Goal: Register for event/course

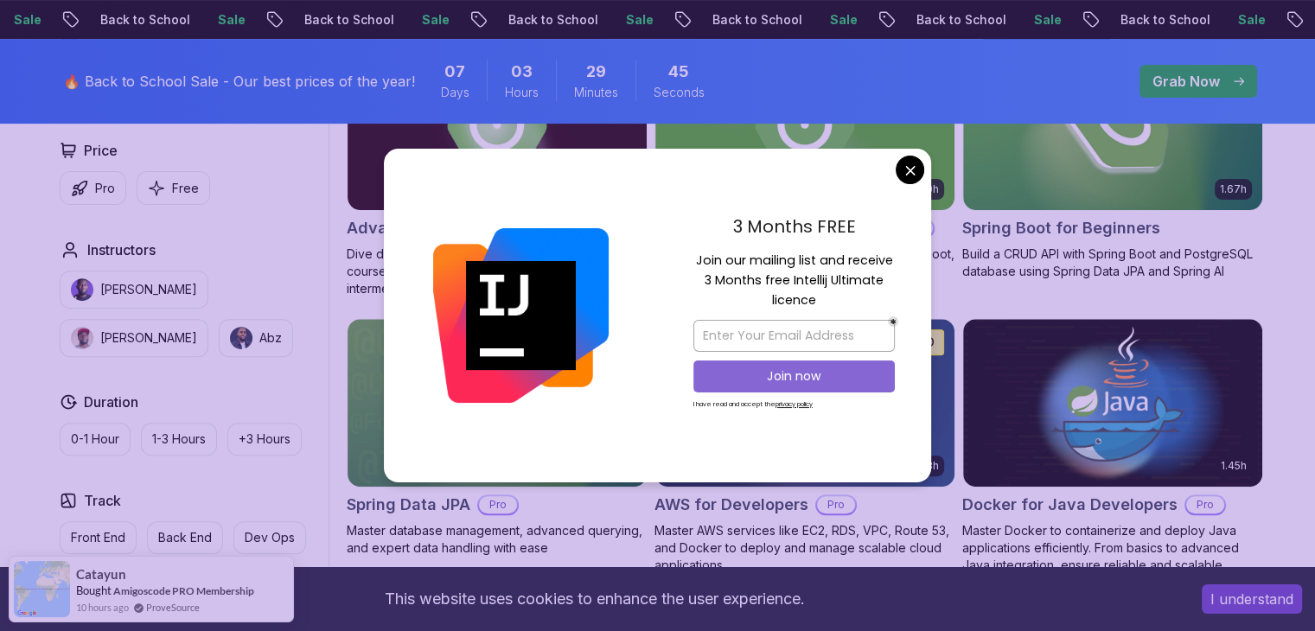
scroll to position [587, 0]
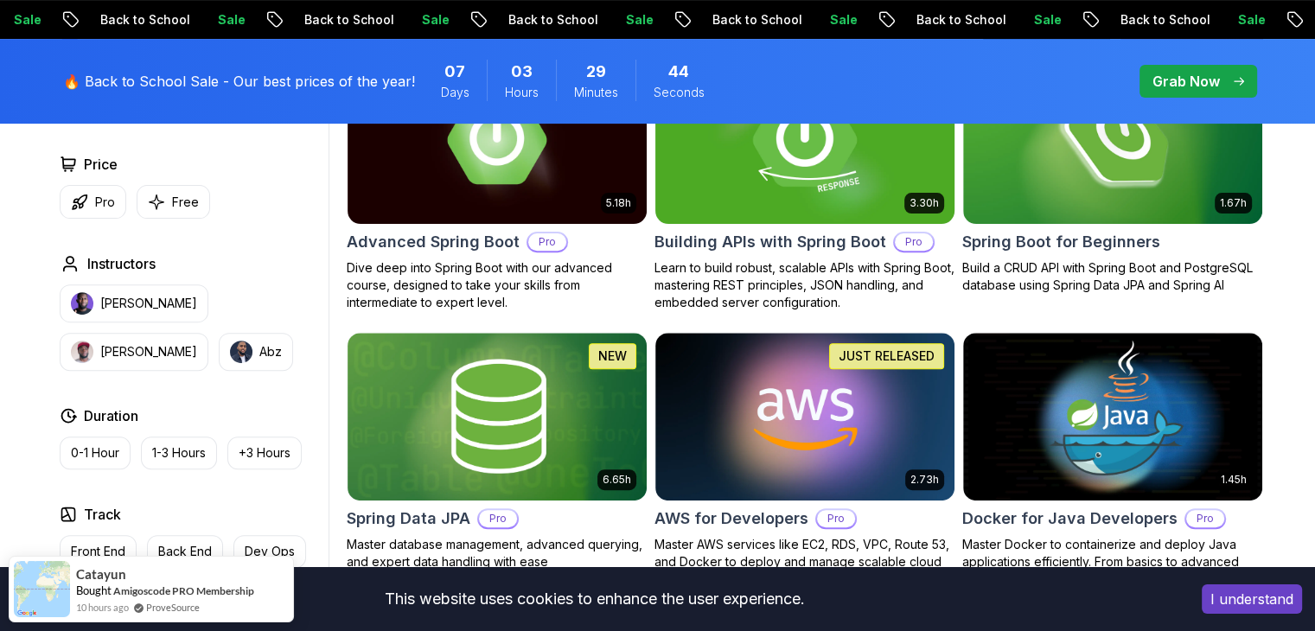
click at [1066, 237] on h2 "Spring Boot for Beginners" at bounding box center [1062, 242] width 198 height 24
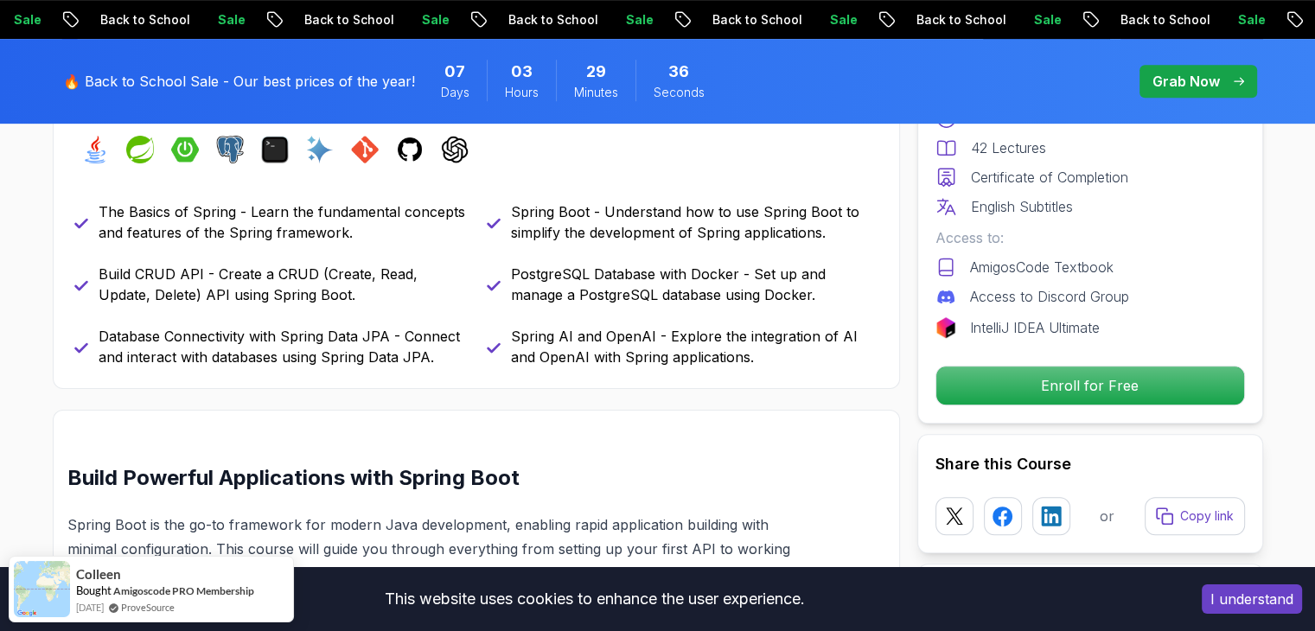
scroll to position [808, 0]
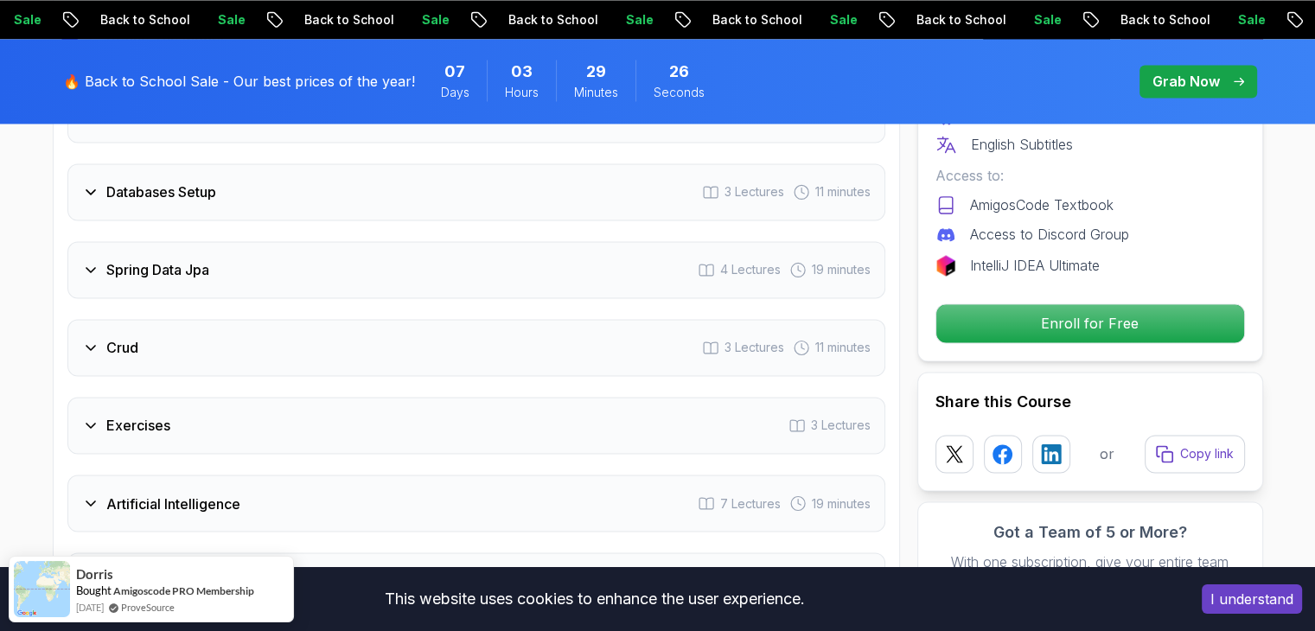
scroll to position [2795, 0]
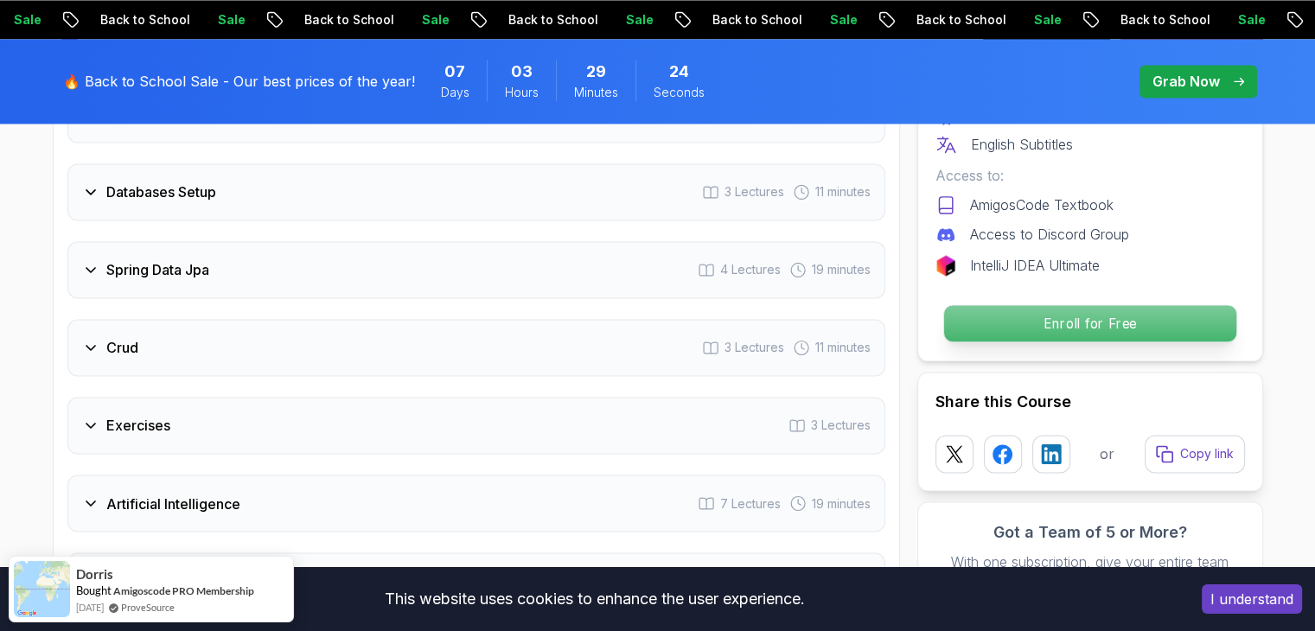
click at [1065, 305] on p "Enroll for Free" at bounding box center [1090, 323] width 292 height 36
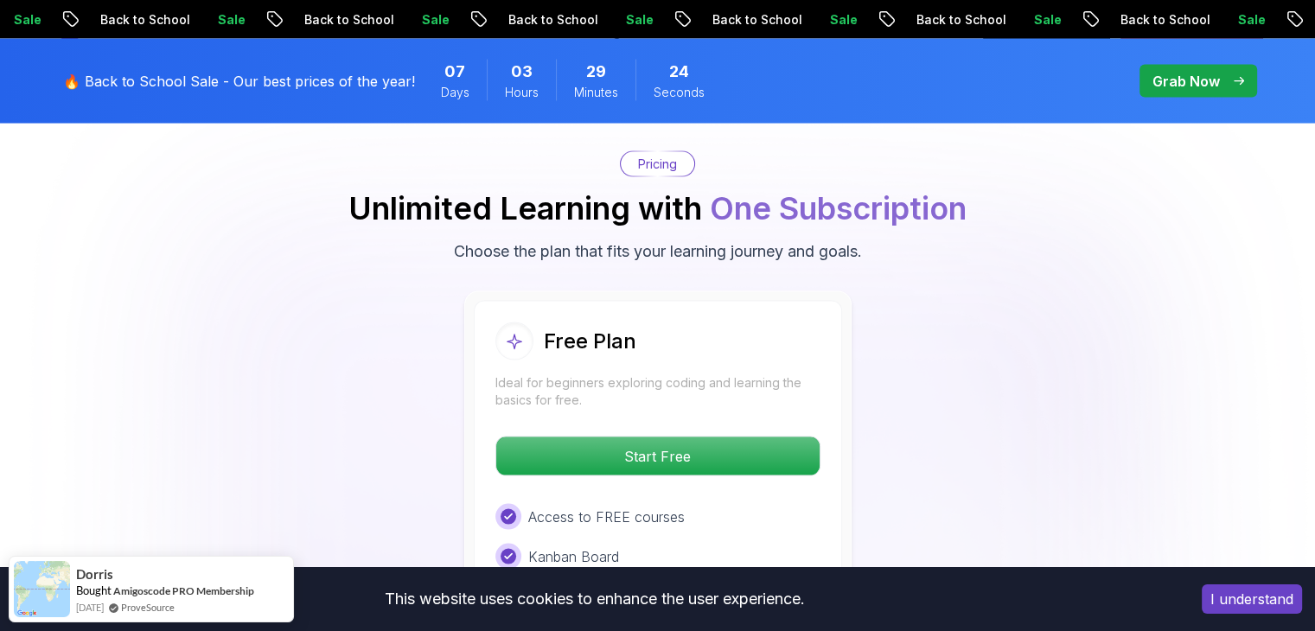
scroll to position [3515, 0]
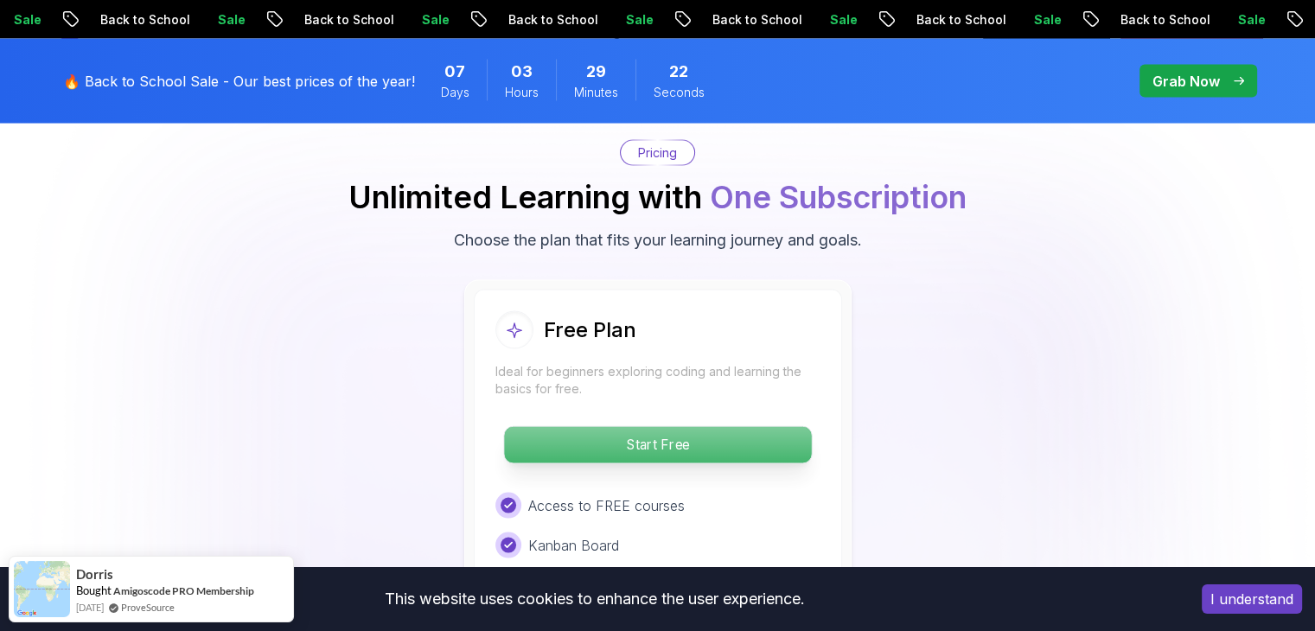
click at [771, 427] on p "Start Free" at bounding box center [657, 445] width 307 height 36
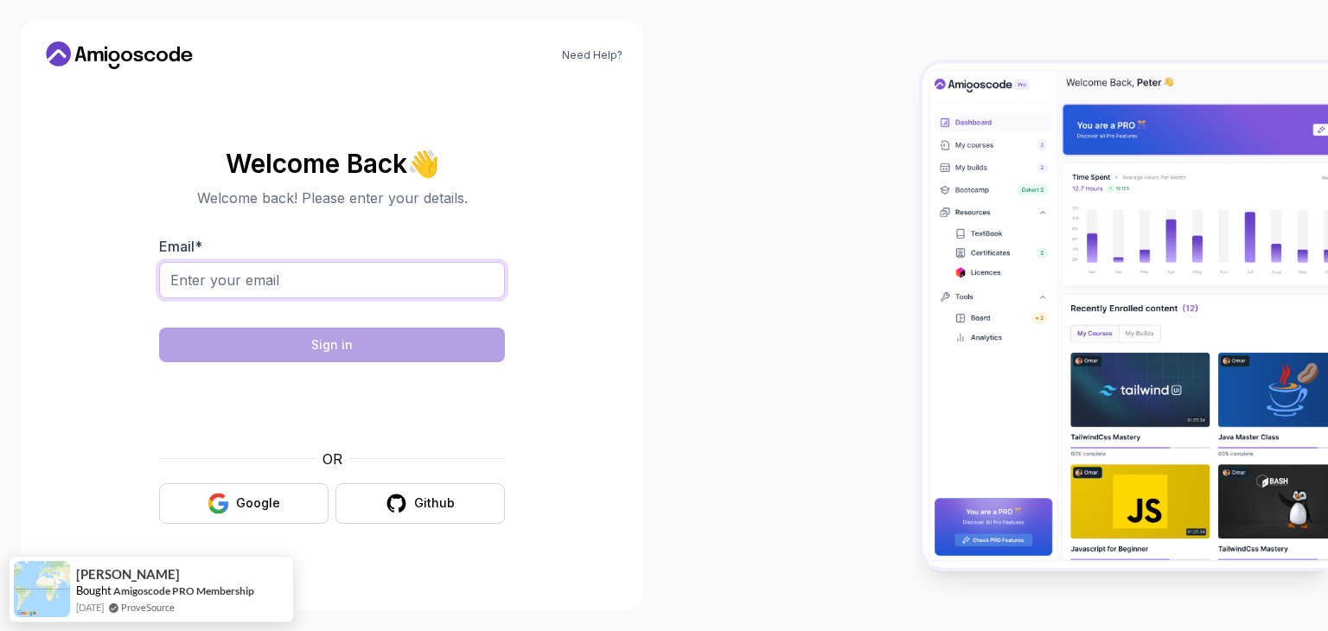
click at [370, 294] on input "Email *" at bounding box center [332, 280] width 346 height 36
type input "sushmaamulya@gmail.com"
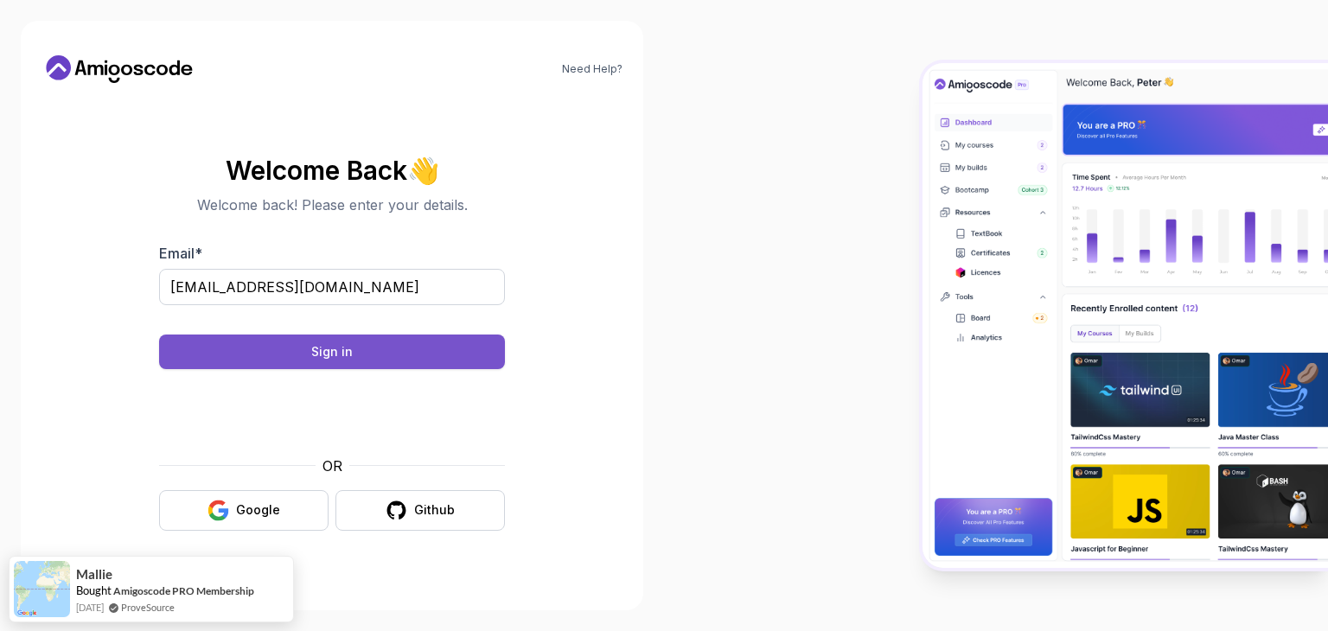
click at [421, 353] on button "Sign in" at bounding box center [332, 352] width 346 height 35
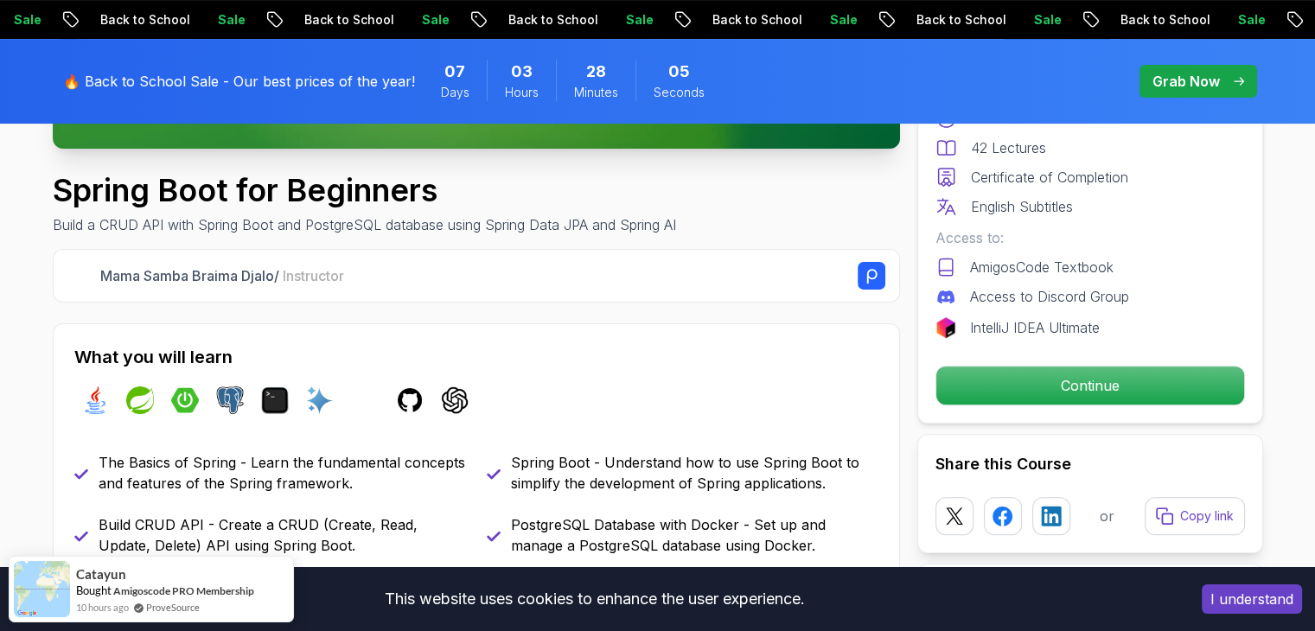
scroll to position [562, 0]
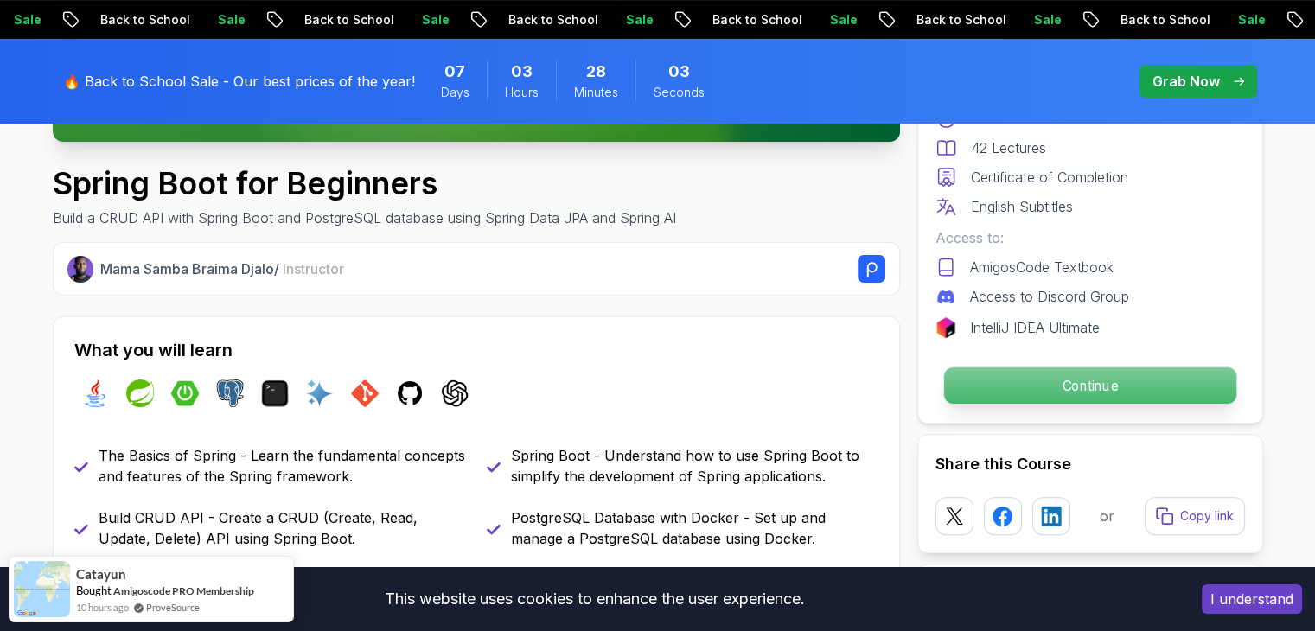
click at [1076, 395] on p "Continue" at bounding box center [1090, 386] width 292 height 36
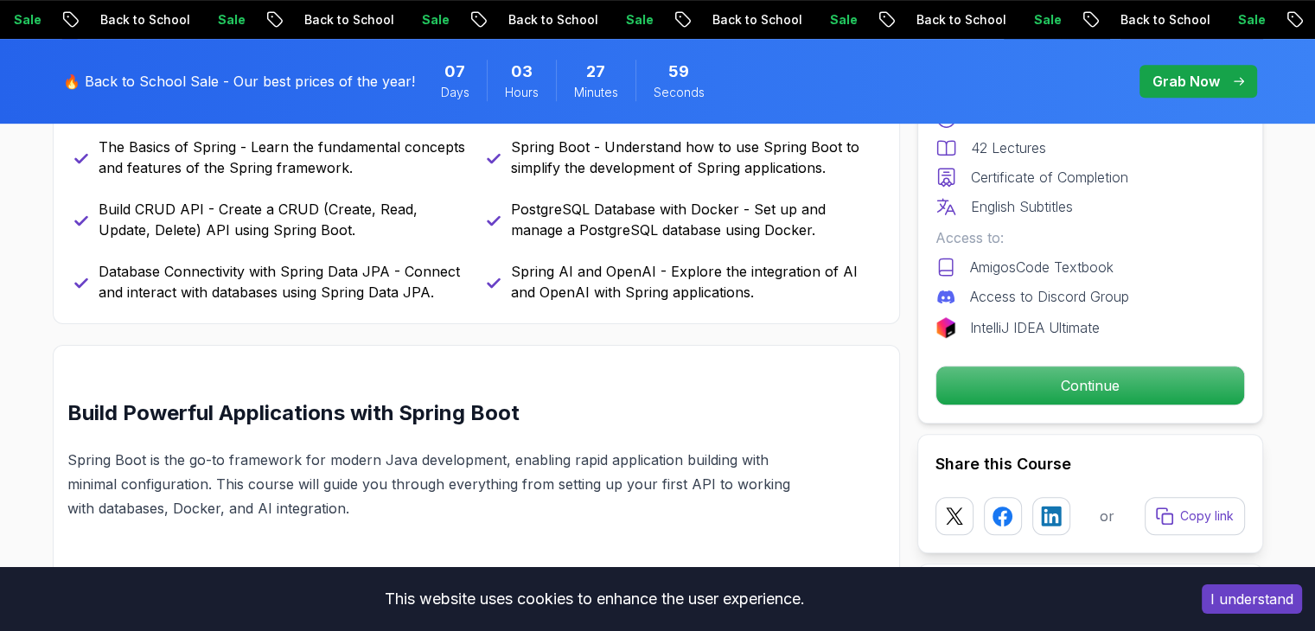
scroll to position [917, 0]
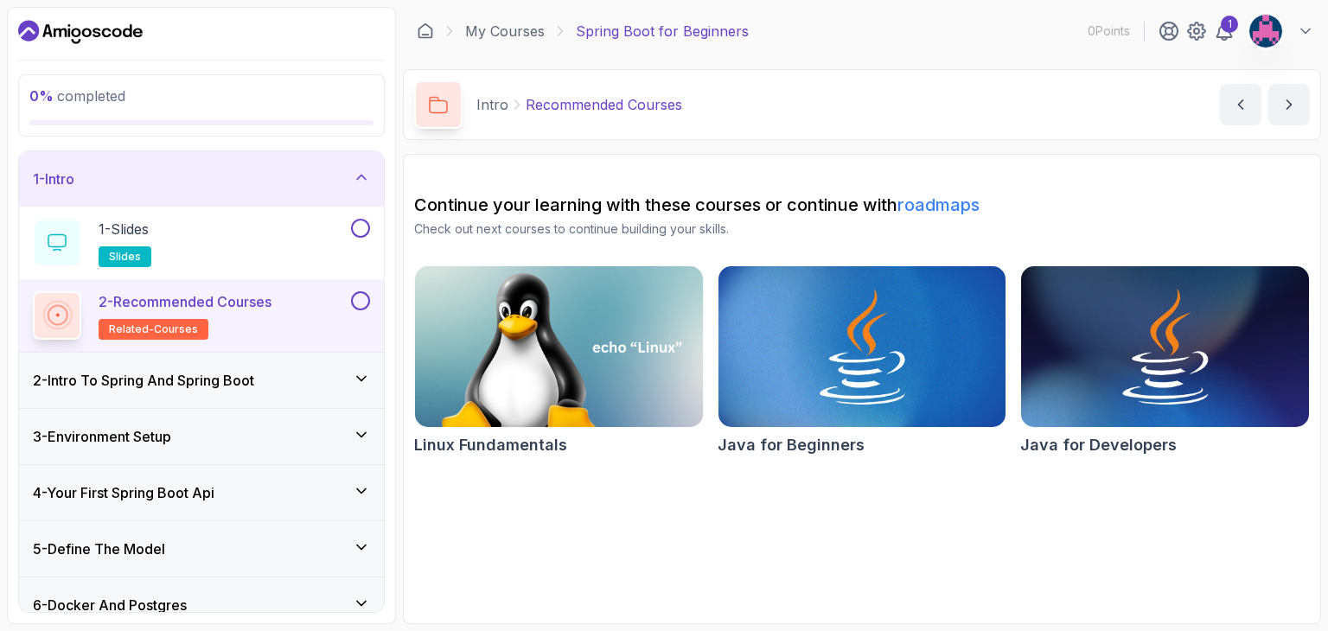
click at [924, 205] on link "roadmaps" at bounding box center [939, 205] width 82 height 21
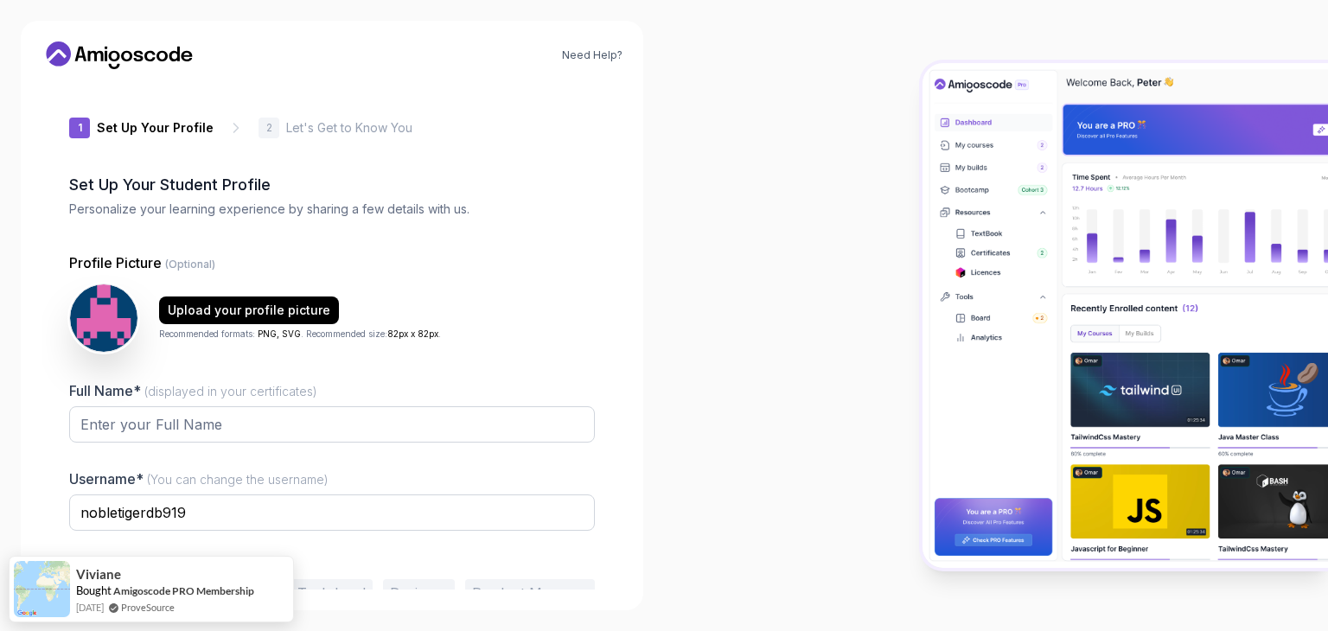
scroll to position [90, 0]
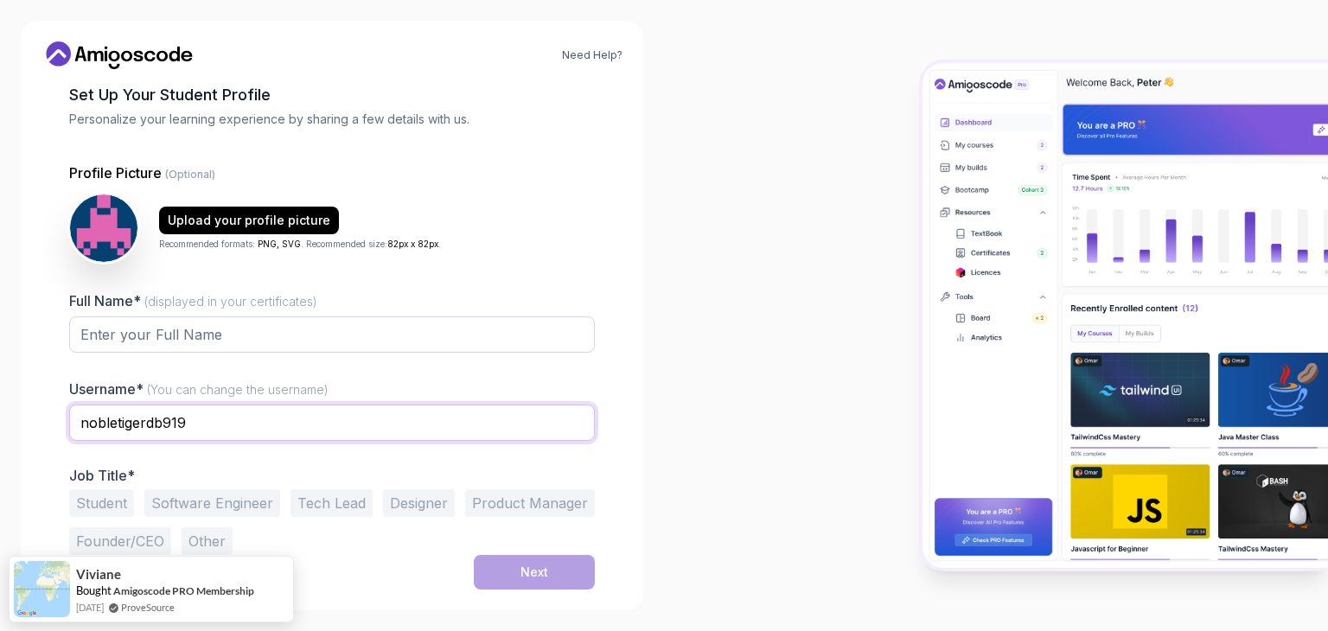
drag, startPoint x: 194, startPoint y: 420, endPoint x: 94, endPoint y: 437, distance: 100.8
click at [94, 437] on input "nobletigerdb919" at bounding box center [332, 423] width 526 height 36
click at [221, 423] on input "nobletigerdb919" at bounding box center [332, 423] width 526 height 36
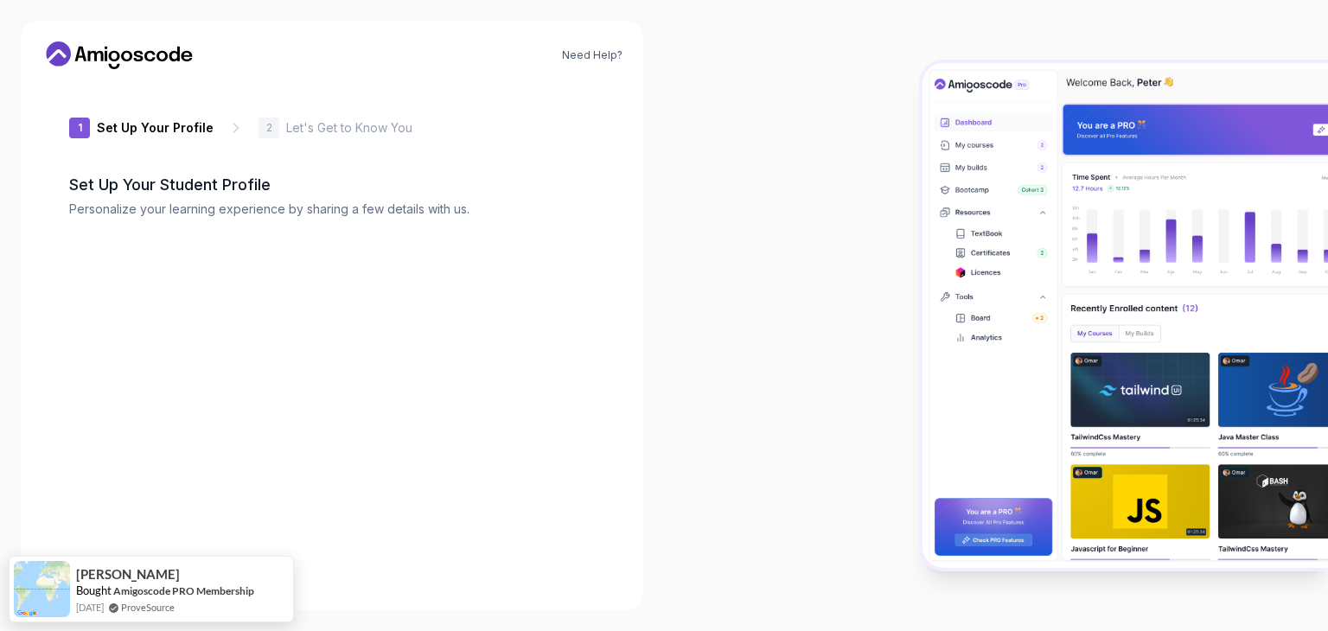
type input "luckyowl091b0"
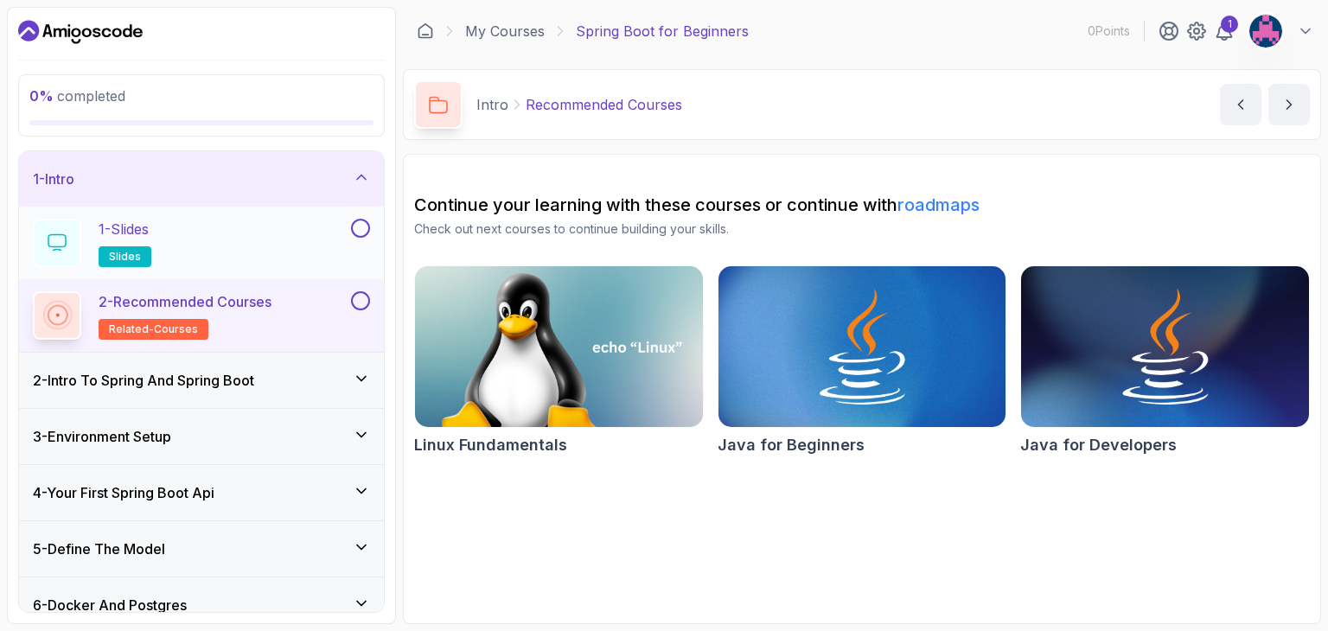
click at [177, 260] on div "1 - Slides slides" at bounding box center [190, 243] width 315 height 48
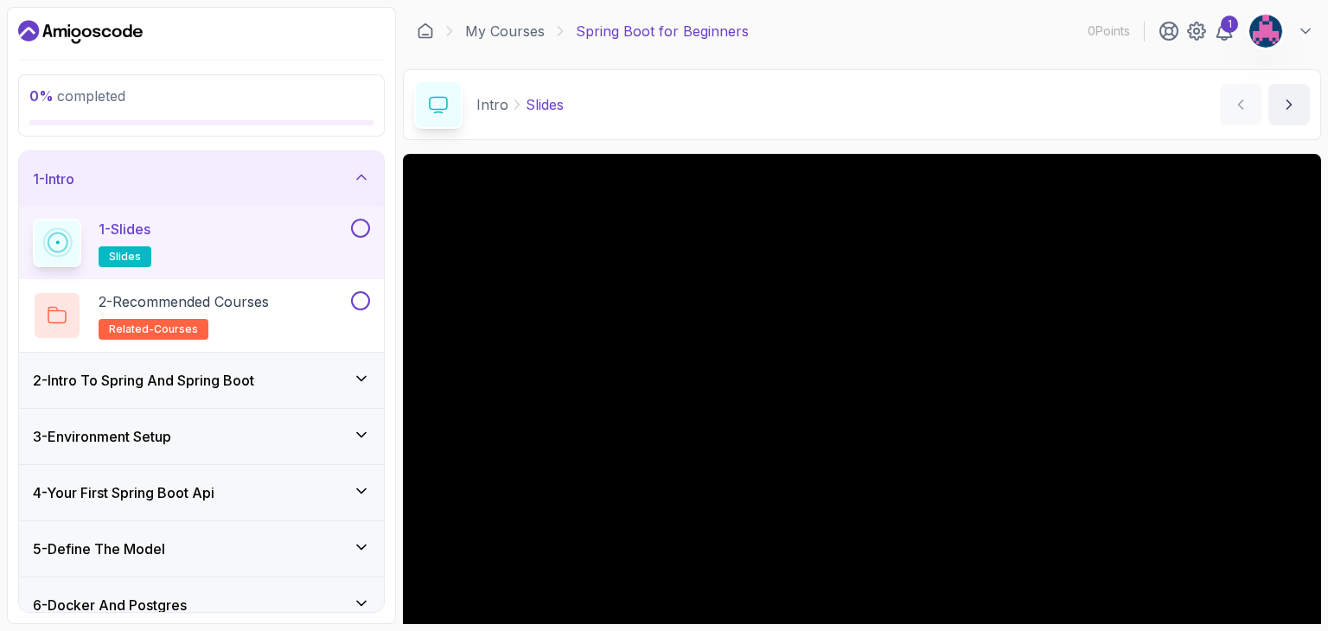
scroll to position [166, 0]
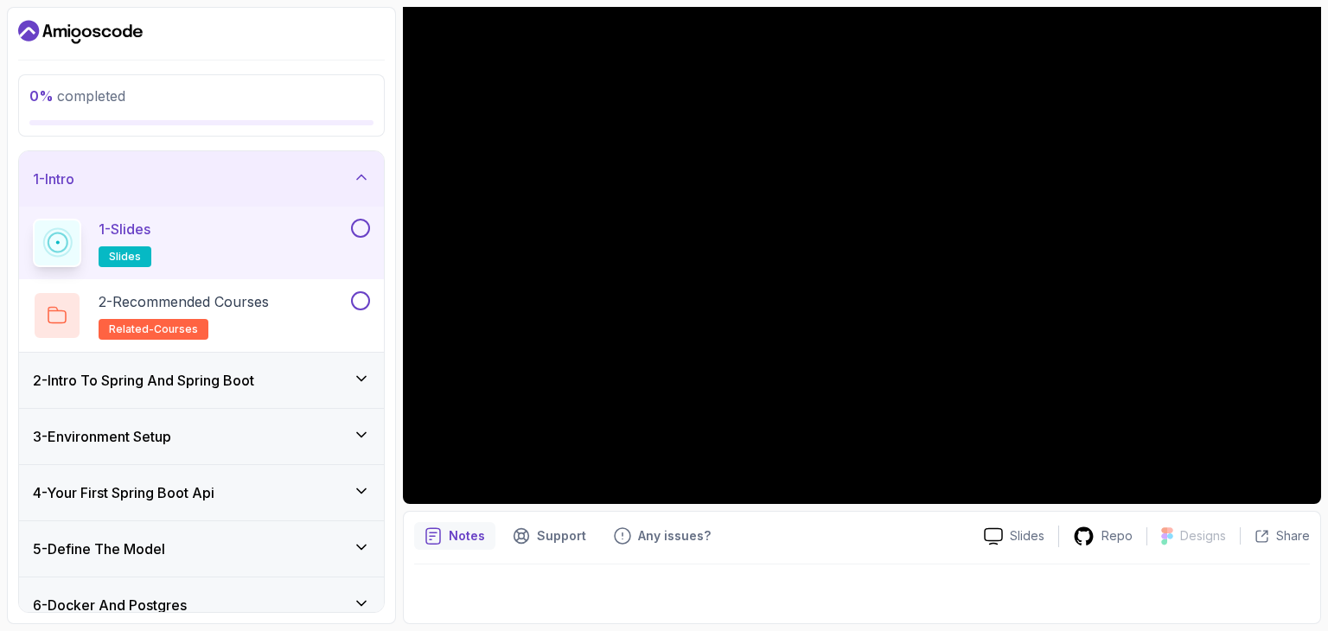
click at [362, 227] on button at bounding box center [360, 228] width 19 height 19
click at [313, 296] on div "2 - Recommended Courses related-courses" at bounding box center [190, 315] width 315 height 48
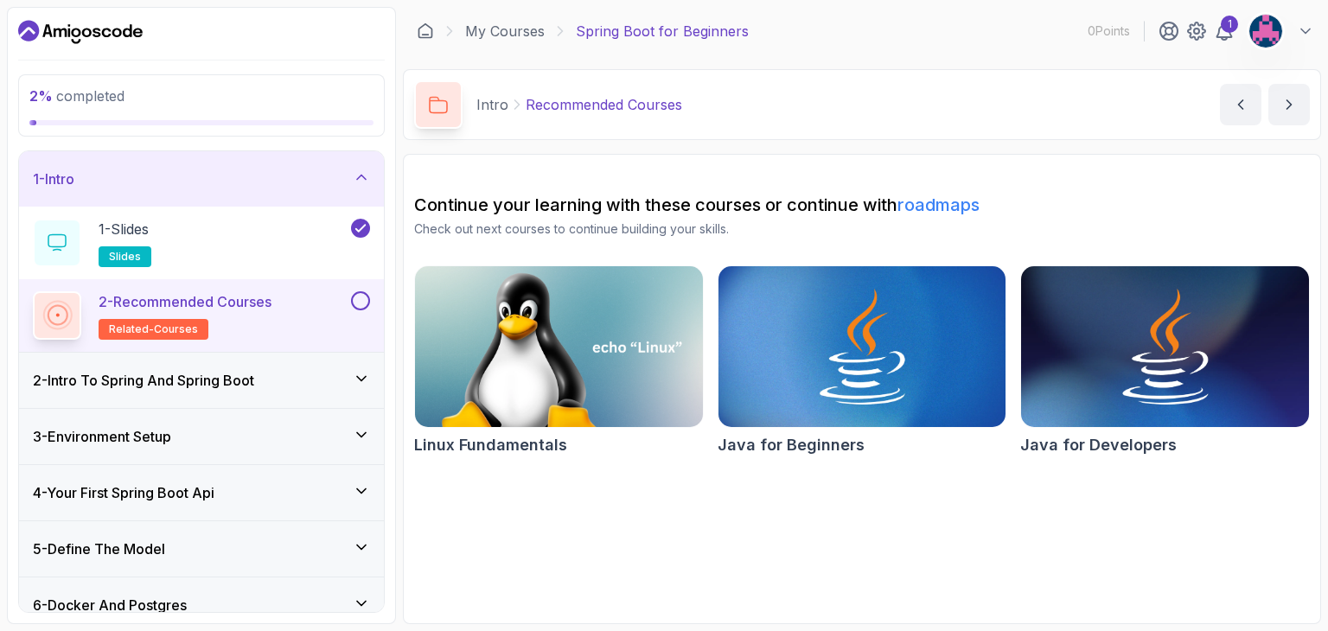
click at [367, 302] on button at bounding box center [360, 300] width 19 height 19
click at [254, 374] on h3 "2 - Intro To Spring And Spring Boot" at bounding box center [143, 380] width 221 height 21
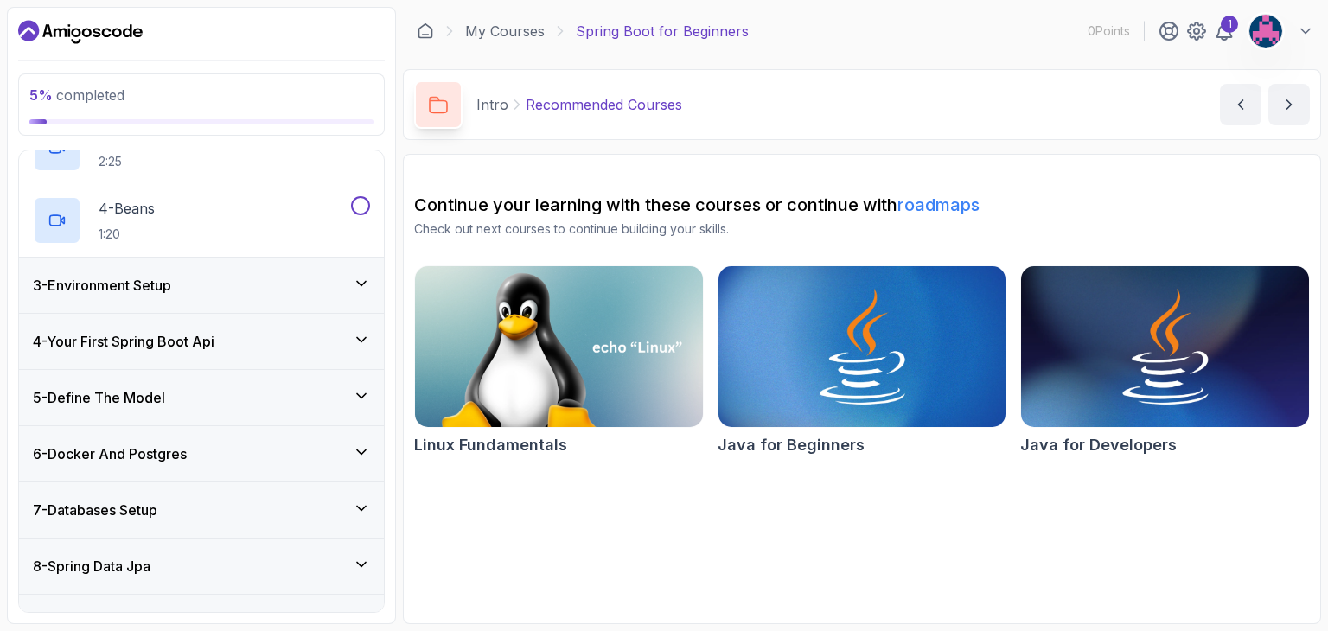
scroll to position [297, 0]
click at [259, 296] on div "3 - Environment Setup" at bounding box center [201, 284] width 365 height 55
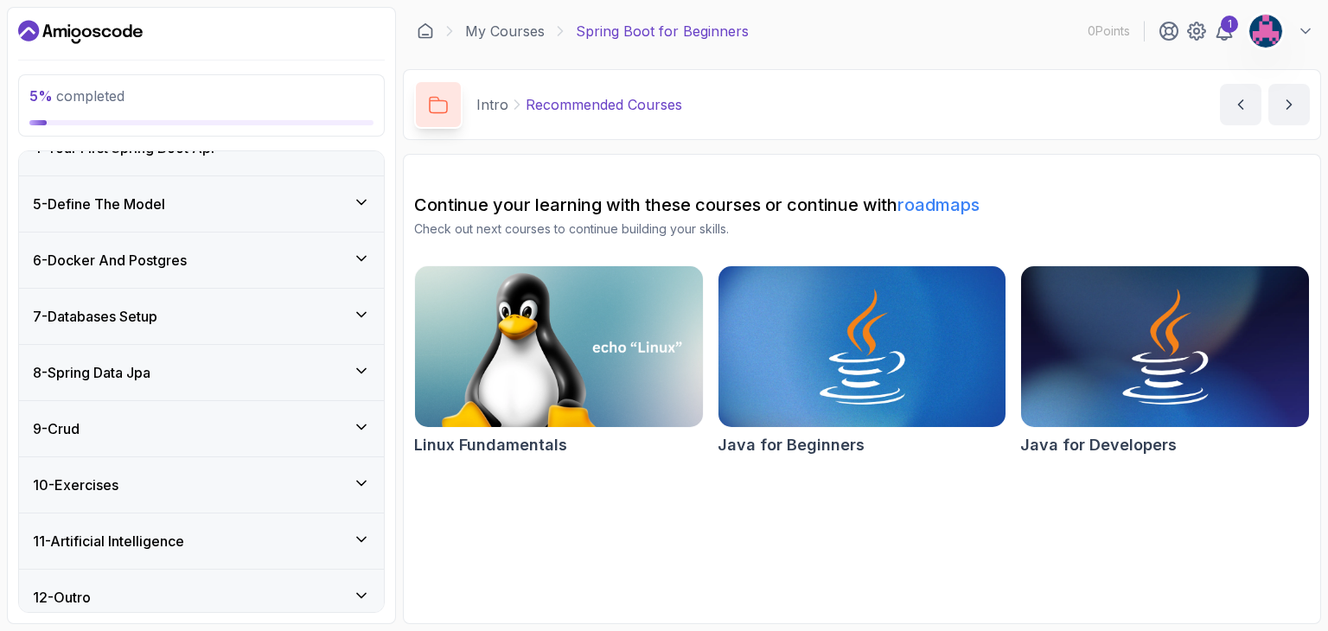
scroll to position [427, 0]
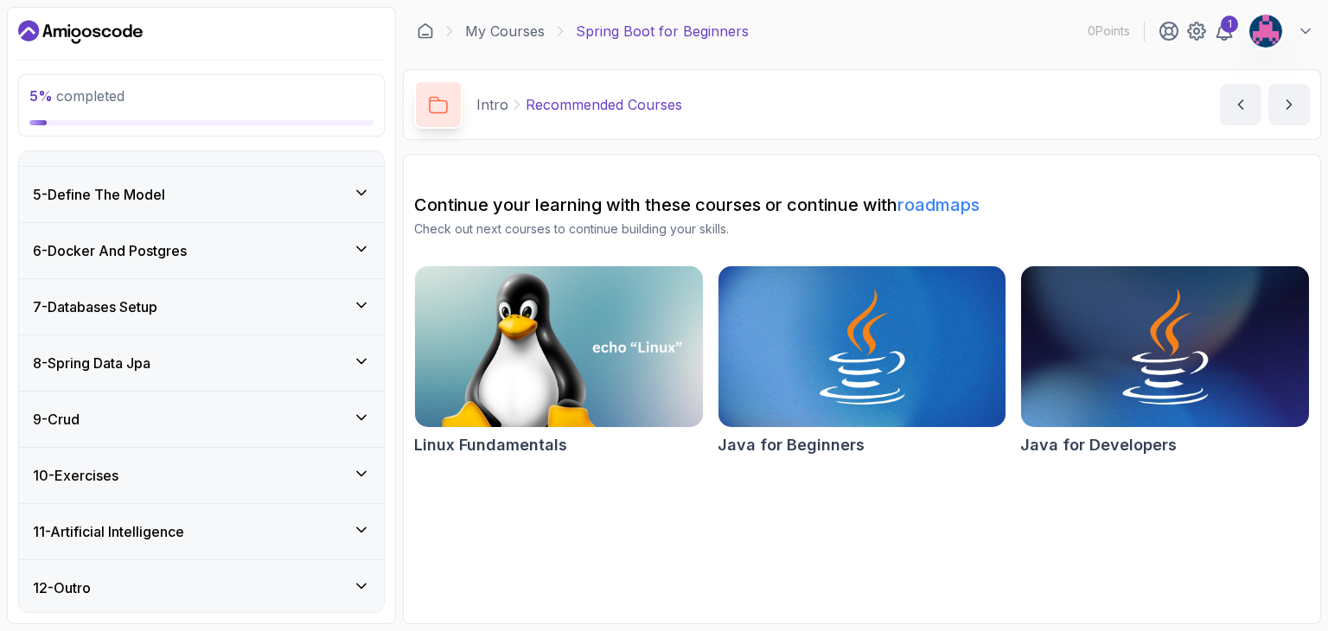
click at [246, 349] on div "8 - Spring Data Jpa" at bounding box center [201, 363] width 365 height 55
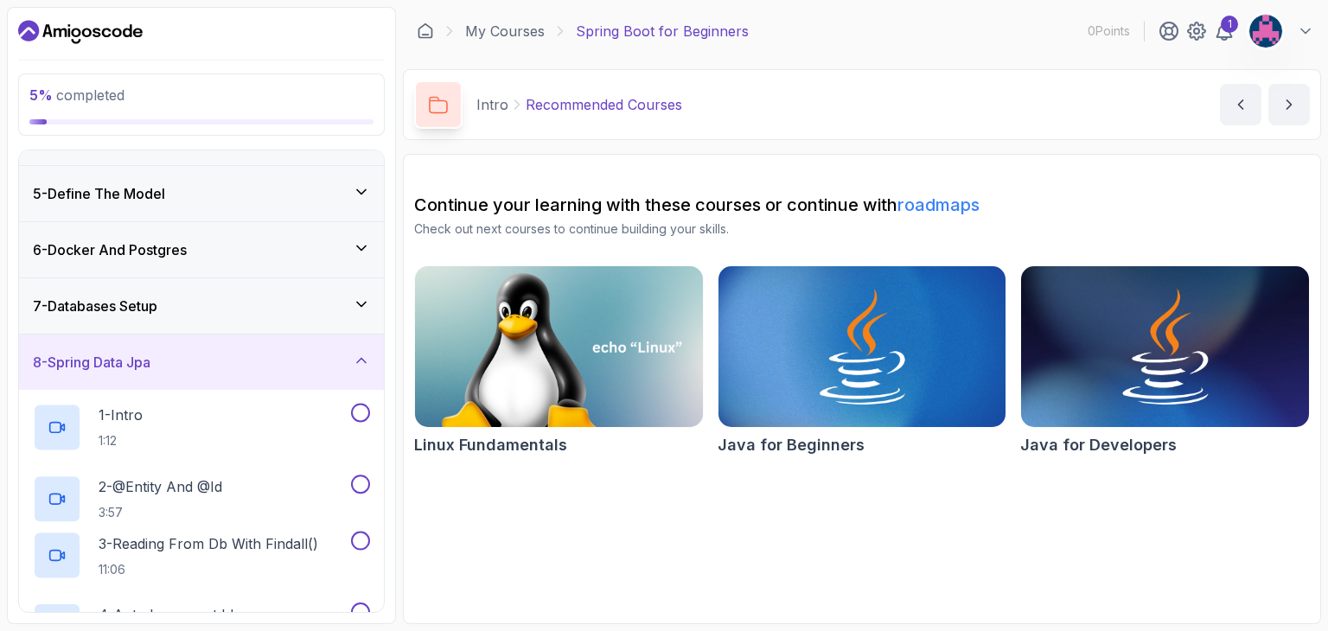
scroll to position [209, 0]
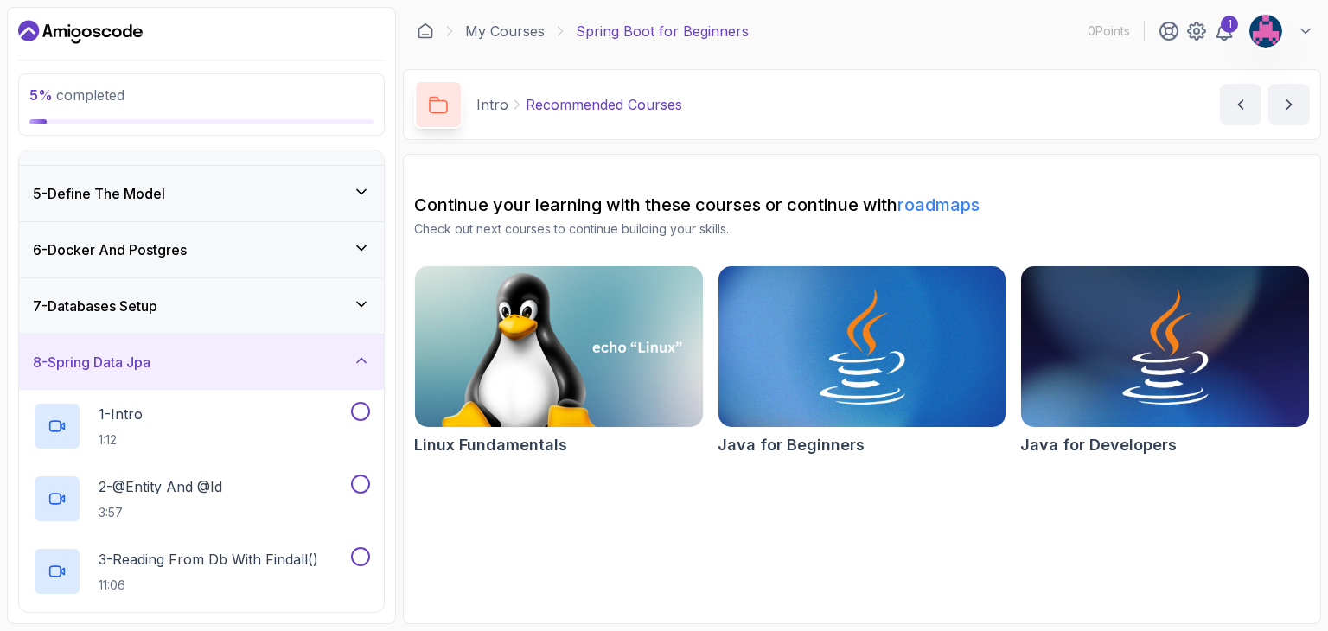
click at [246, 349] on div "8 - Spring Data Jpa" at bounding box center [201, 362] width 365 height 55
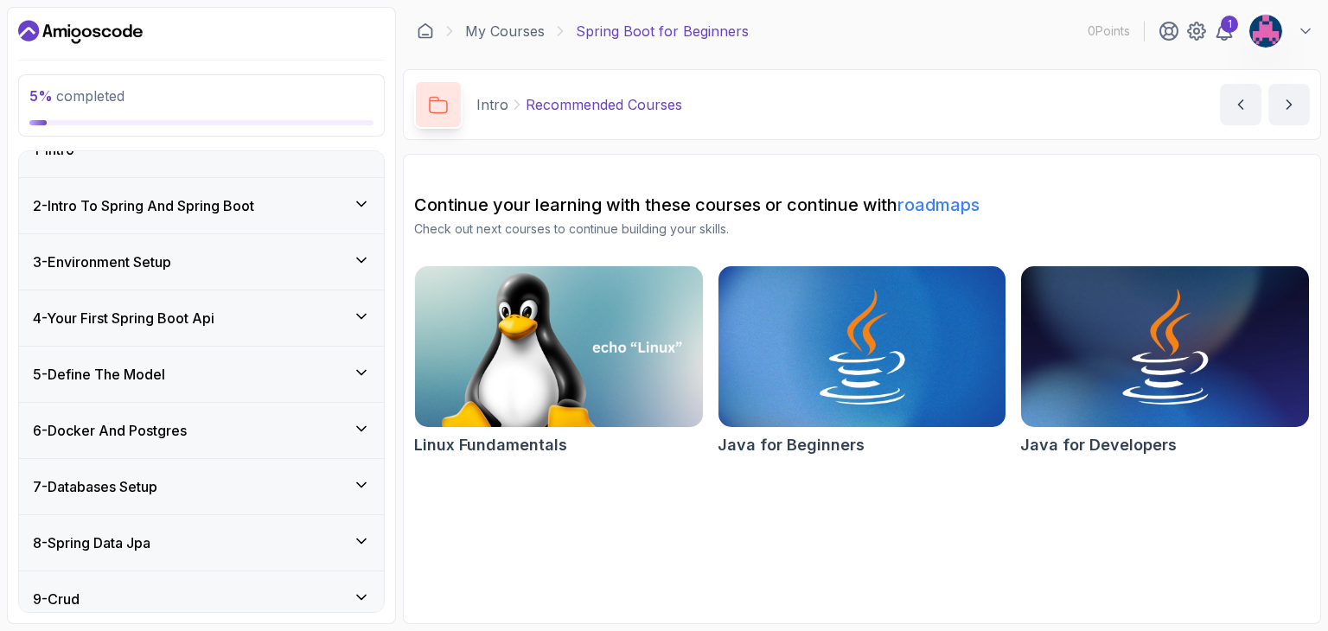
scroll to position [0, 0]
